Goal: Transaction & Acquisition: Purchase product/service

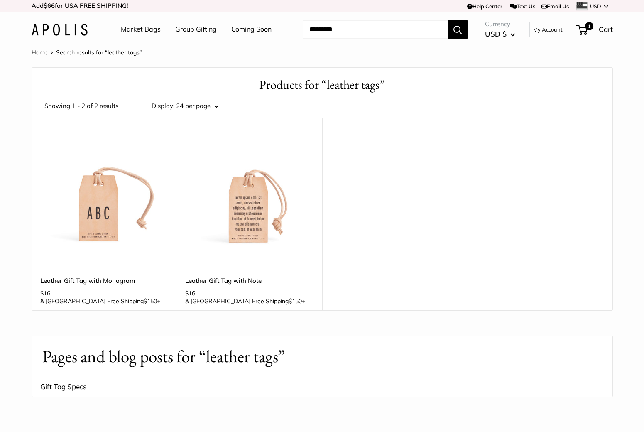
click at [0, 0] on img at bounding box center [0, 0] width 0 height 0
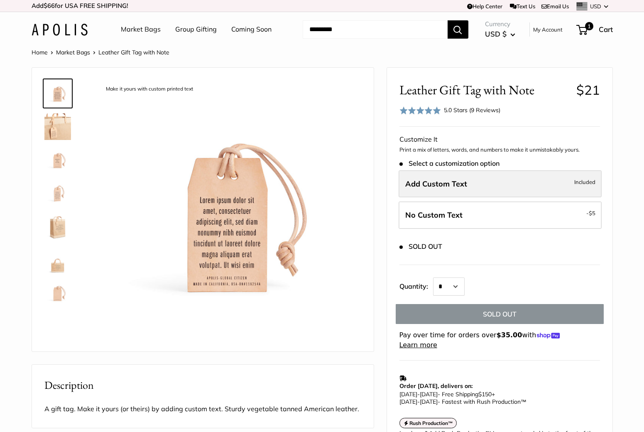
click at [476, 187] on label "Add Custom Text Included" at bounding box center [500, 183] width 203 height 27
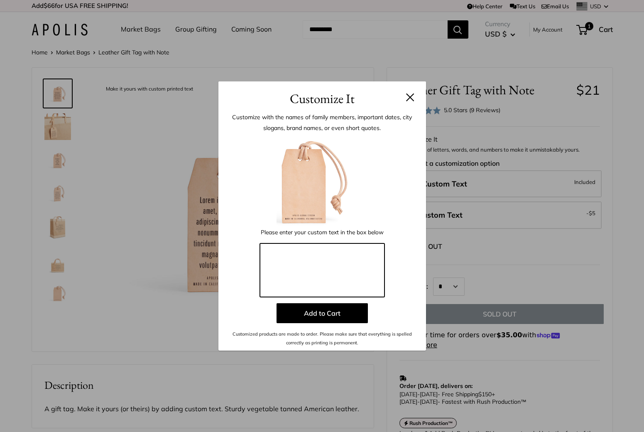
click at [351, 260] on textarea at bounding box center [322, 271] width 125 height 54
type textarea "*"
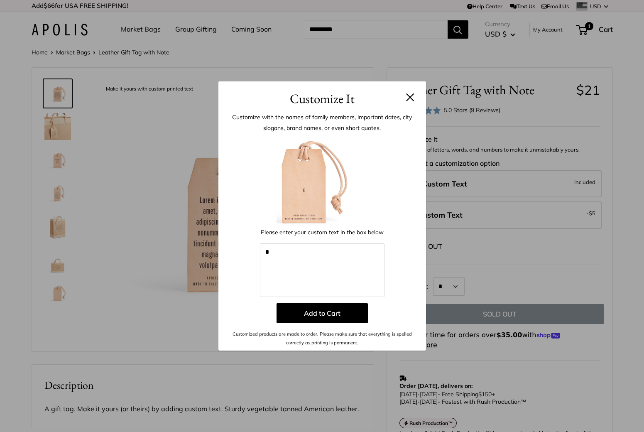
click at [408, 99] on button at bounding box center [410, 97] width 8 height 8
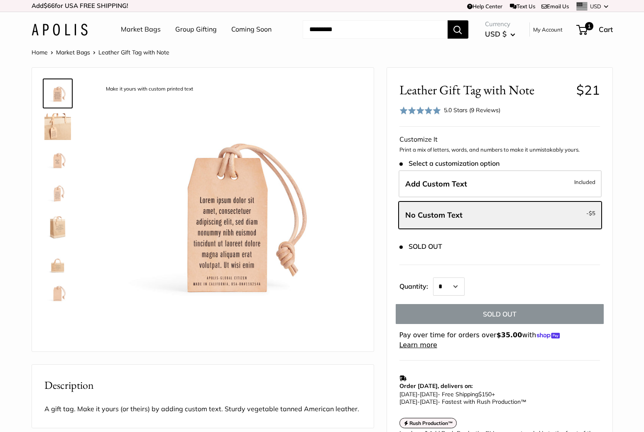
click at [320, 27] on input "Search..." at bounding box center [375, 29] width 145 height 18
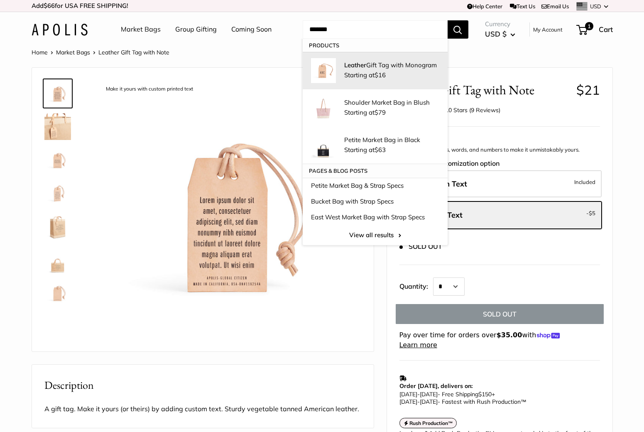
type input "*******"
click at [349, 75] on span "Starting at $16" at bounding box center [365, 75] width 42 height 8
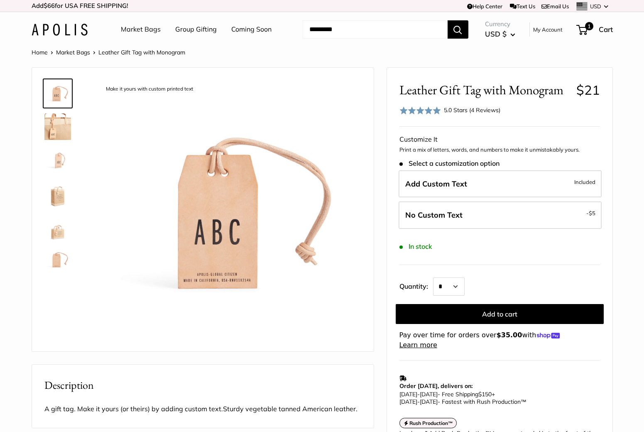
click at [329, 32] on input "Search..." at bounding box center [375, 29] width 145 height 18
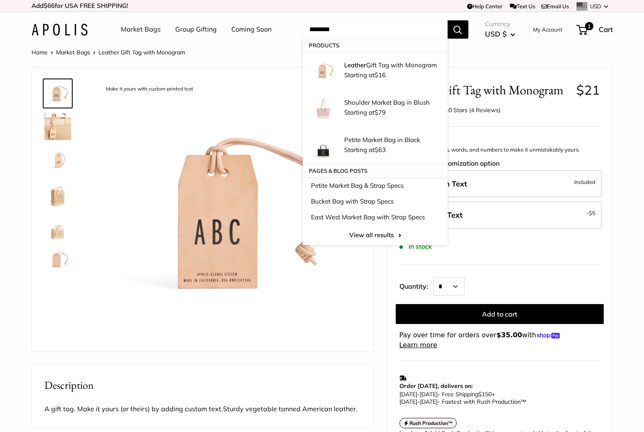
type input "*******"
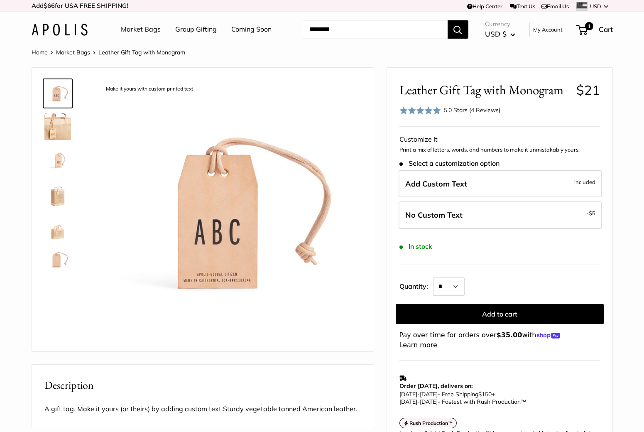
click at [193, 34] on link "Group Gifting" at bounding box center [196, 29] width 42 height 12
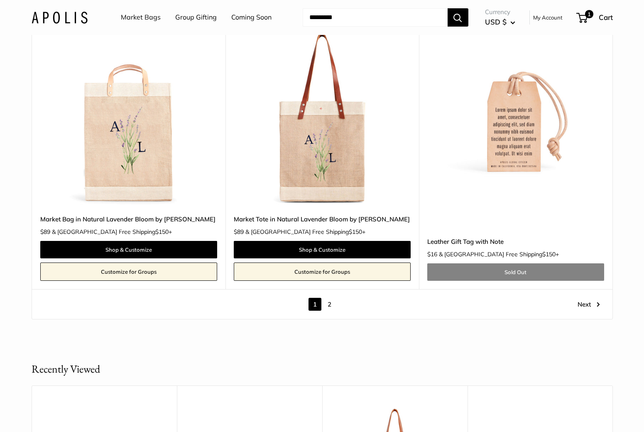
scroll to position [4681, 0]
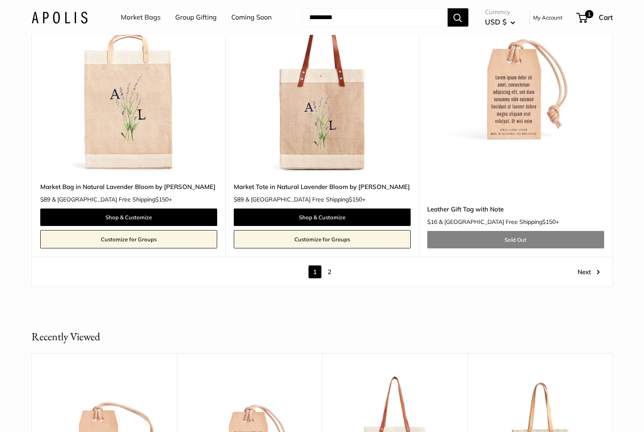
click at [0, 0] on img at bounding box center [0, 0] width 0 height 0
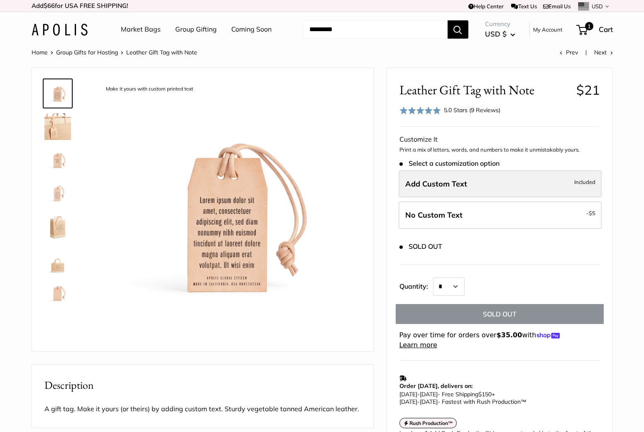
click at [492, 185] on label "Add Custom Text Included" at bounding box center [500, 183] width 203 height 27
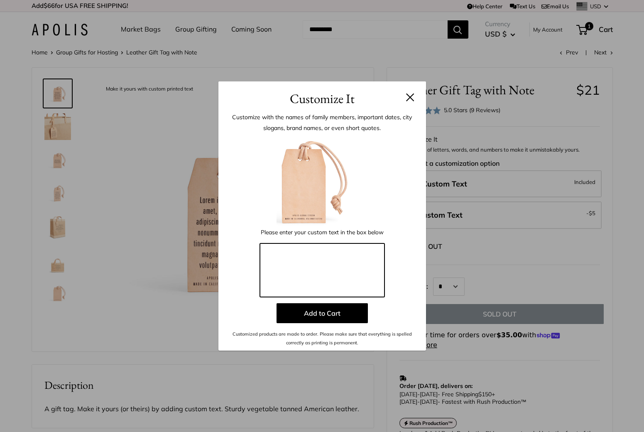
click at [348, 278] on textarea at bounding box center [322, 271] width 125 height 54
type textarea "**********"
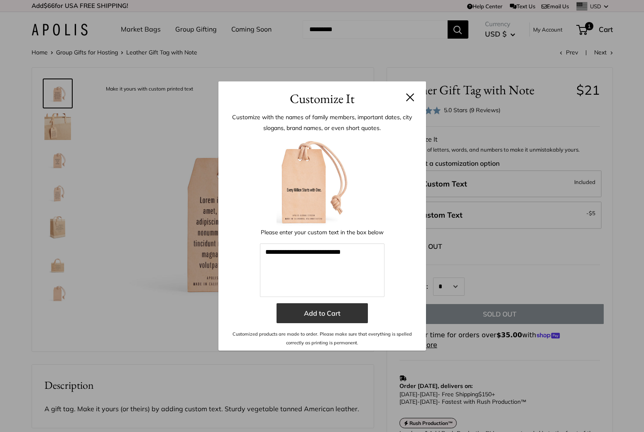
click at [342, 316] on button "Add to Cart" at bounding box center [322, 313] width 91 height 20
